Goal: Transaction & Acquisition: Obtain resource

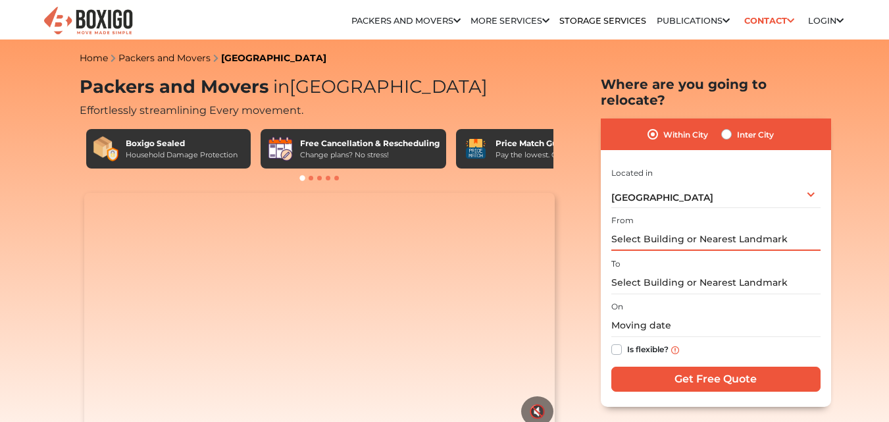
click at [688, 228] on input "text" at bounding box center [715, 239] width 209 height 23
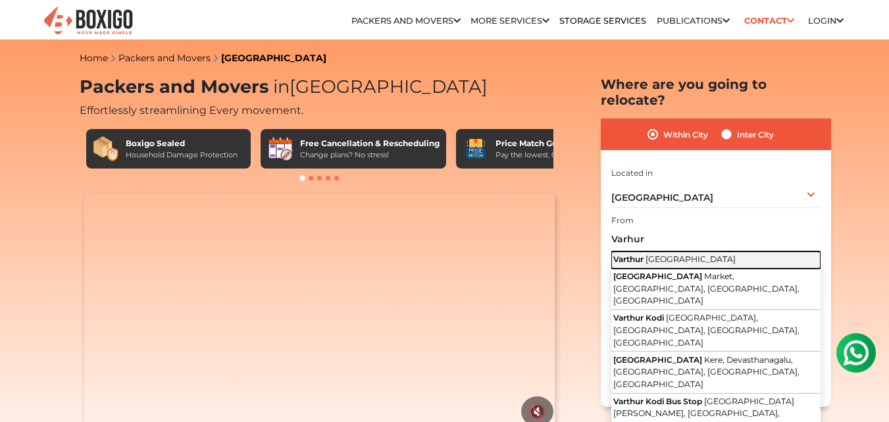
click at [684, 254] on span "[GEOGRAPHIC_DATA]" at bounding box center [691, 259] width 90 height 10
type input "[GEOGRAPHIC_DATA], [GEOGRAPHIC_DATA]"
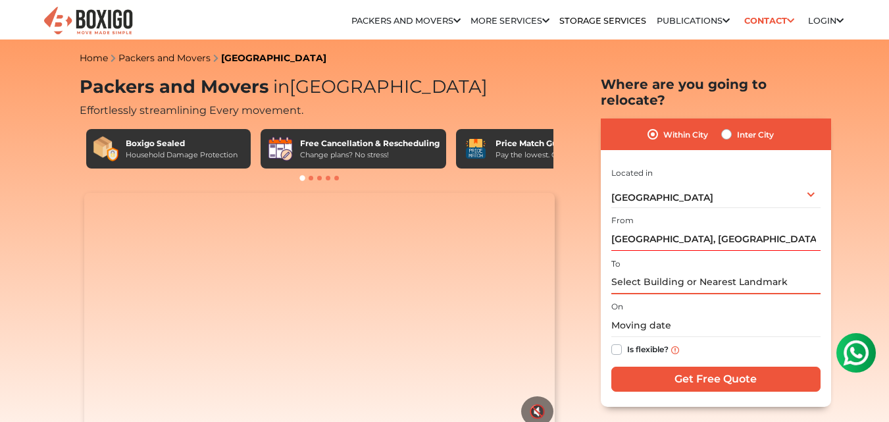
click at [657, 275] on input "text" at bounding box center [715, 282] width 209 height 23
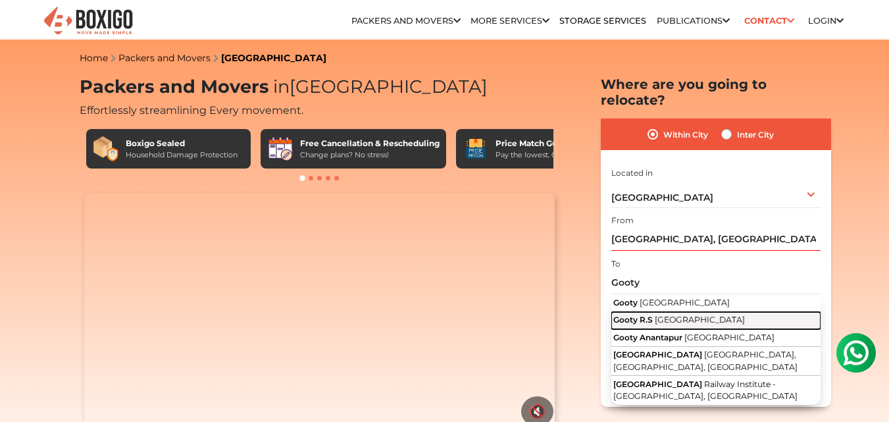
click at [663, 312] on button "Gooty R.S [GEOGRAPHIC_DATA]" at bounding box center [715, 320] width 209 height 17
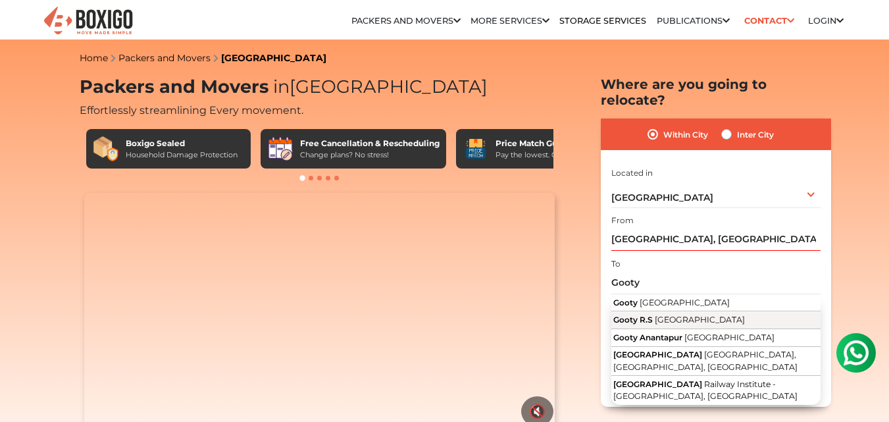
type input "Gooty R.S, [GEOGRAPHIC_DATA]"
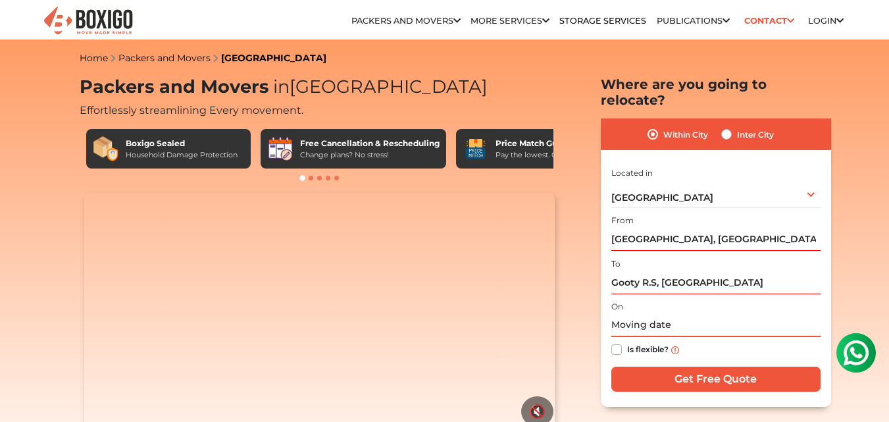
click at [665, 314] on input "text" at bounding box center [715, 325] width 209 height 23
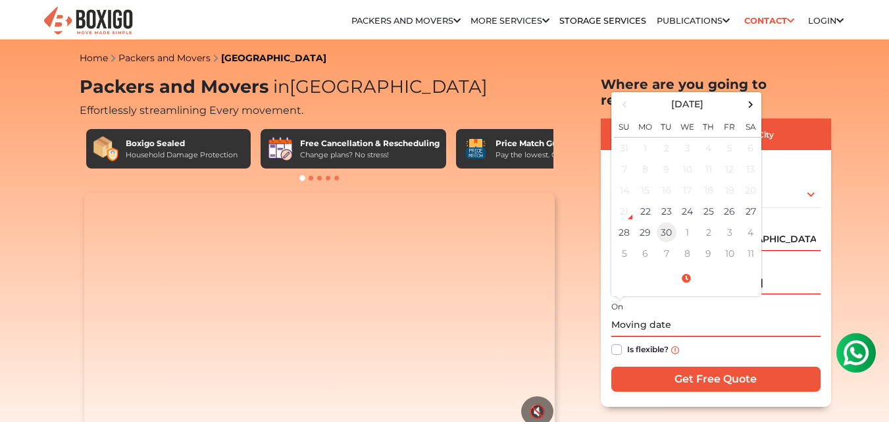
click at [667, 222] on td "30" at bounding box center [666, 232] width 21 height 21
click at [686, 267] on span at bounding box center [686, 278] width 145 height 23
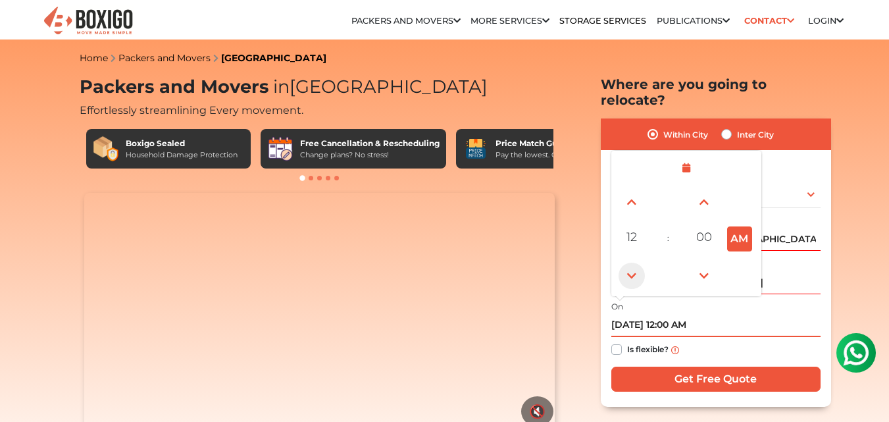
click at [639, 263] on span at bounding box center [632, 276] width 26 height 26
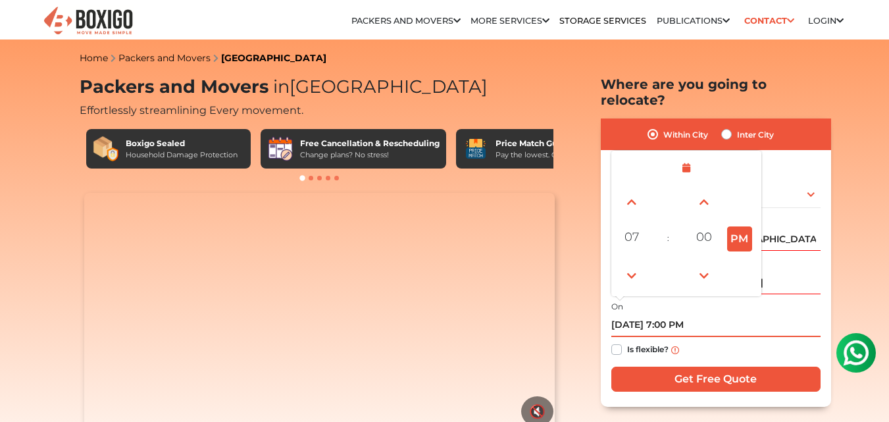
click at [741, 226] on button "PM" at bounding box center [739, 238] width 25 height 25
type input "[DATE] 7:00 AM"
click at [689, 337] on div "Is flexible?" at bounding box center [715, 350] width 209 height 26
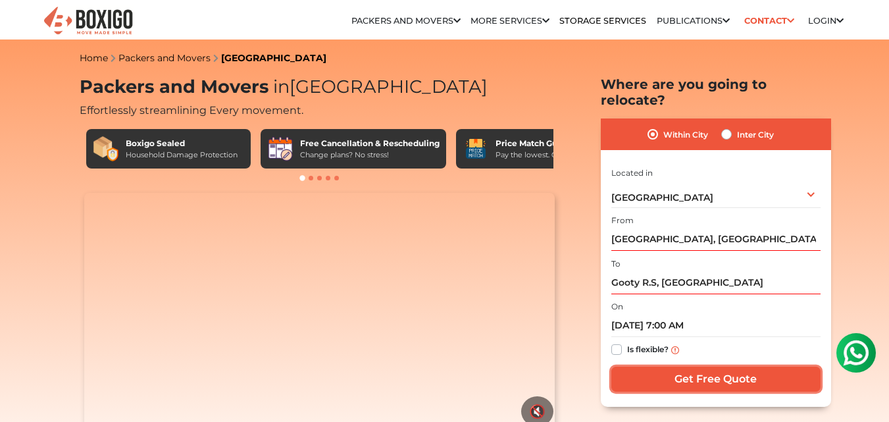
click at [735, 367] on input "Get Free Quote" at bounding box center [715, 379] width 209 height 25
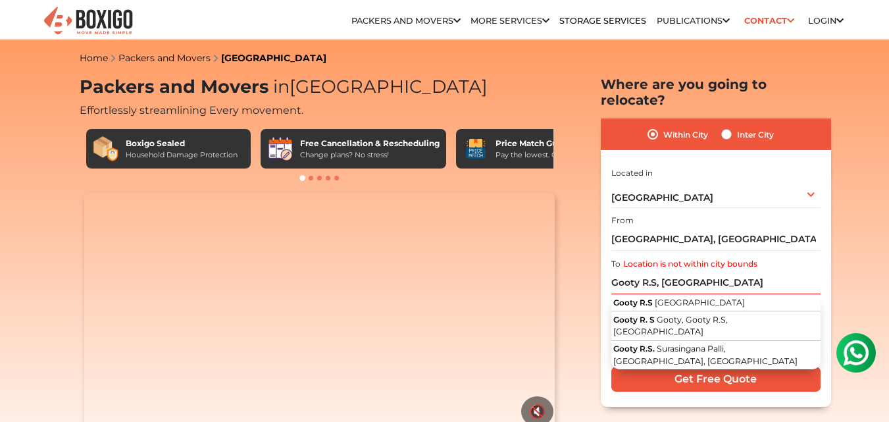
click at [81, 229] on div "Your browser does not support the video tag. 🔇" at bounding box center [320, 313] width 480 height 240
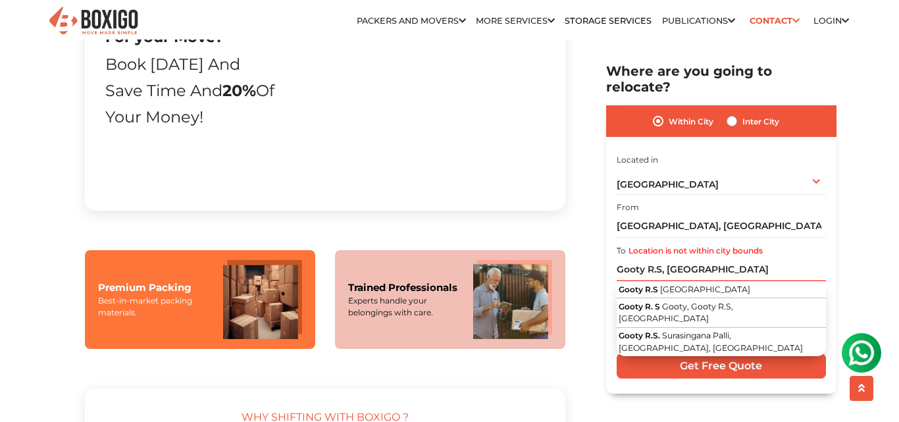
scroll to position [842, 0]
